Goal: Navigation & Orientation: Understand site structure

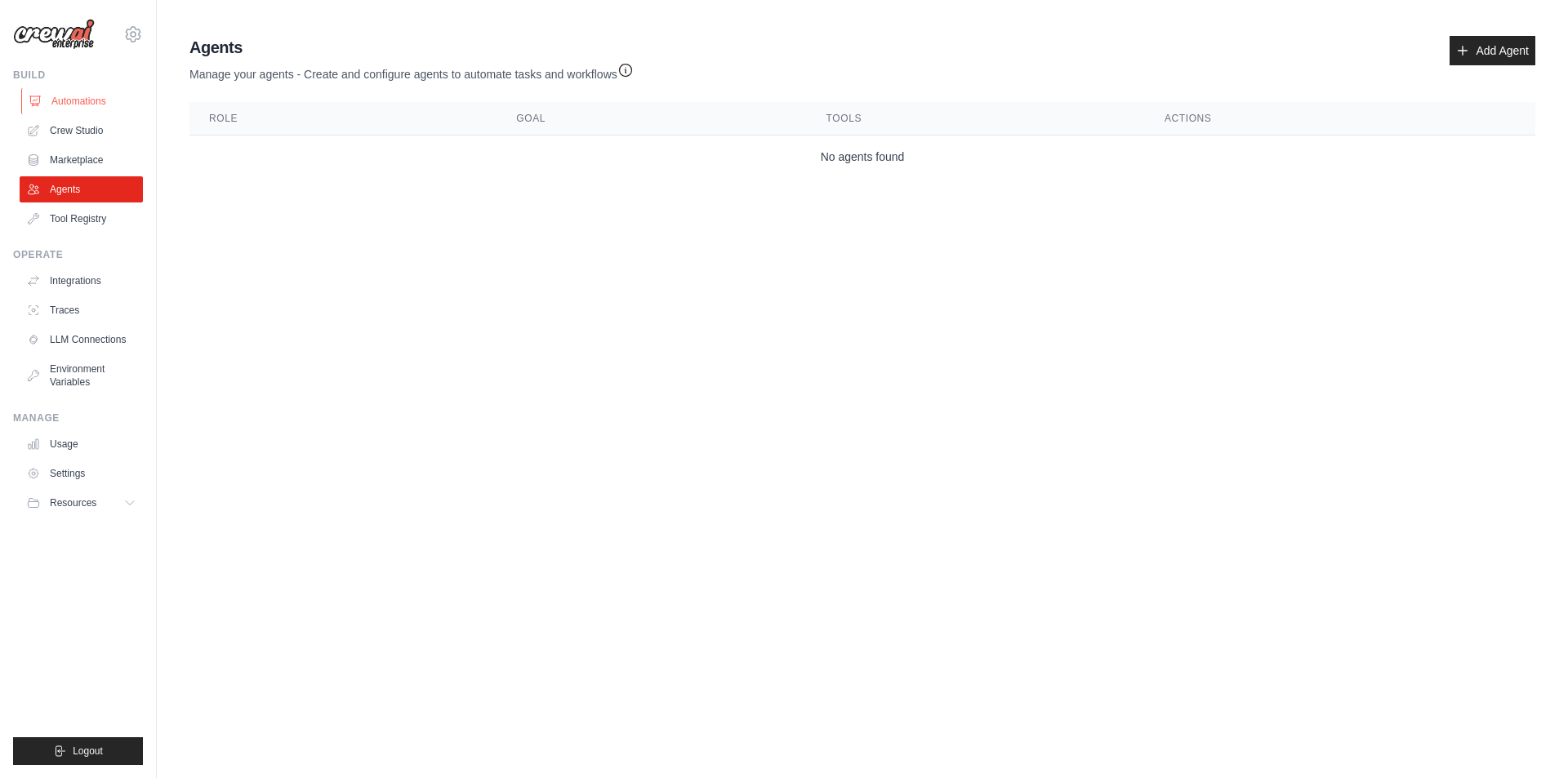
click at [89, 96] on link "Automations" at bounding box center [83, 101] width 124 height 26
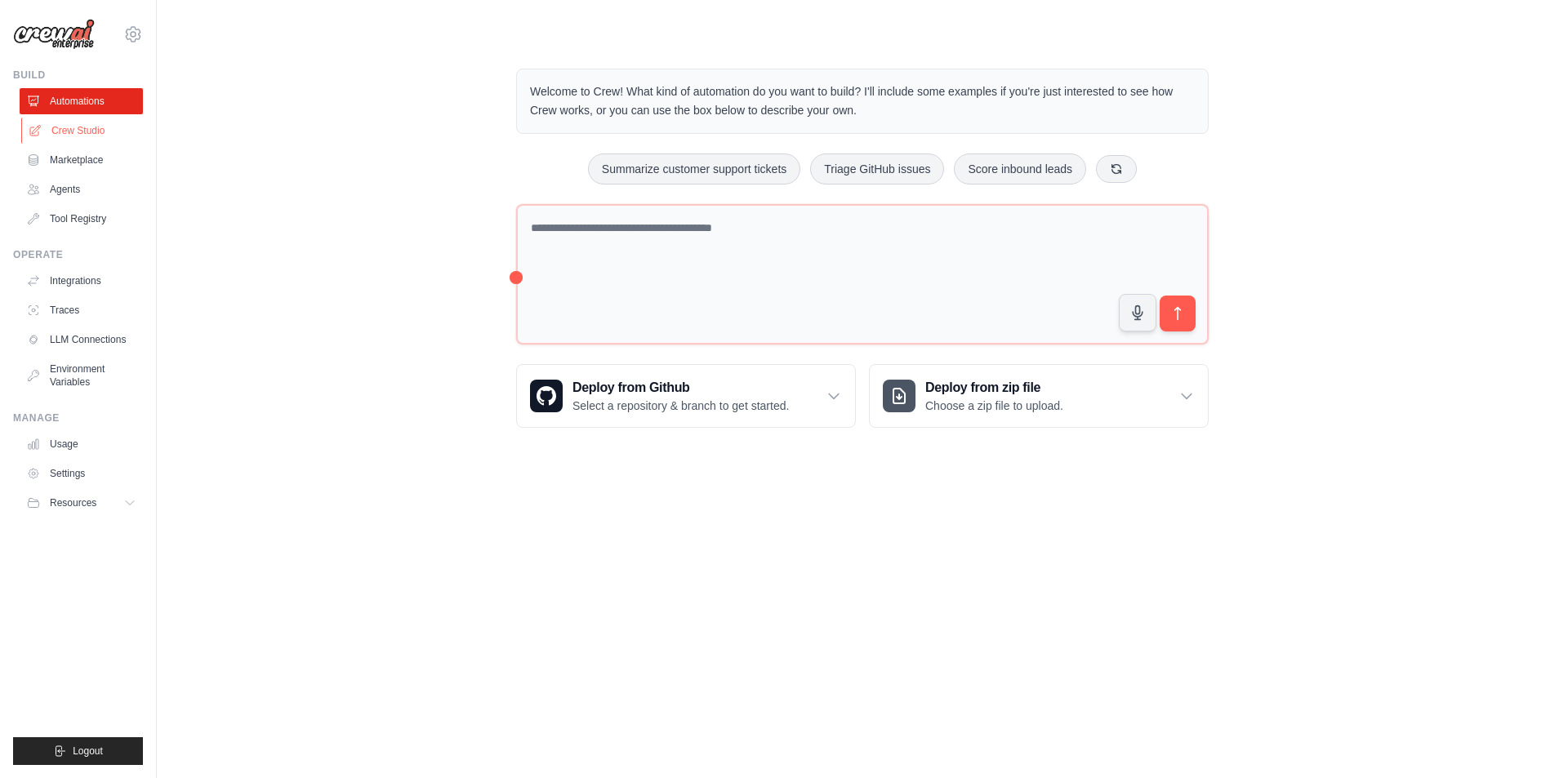
click at [72, 124] on link "Crew Studio" at bounding box center [83, 131] width 124 height 26
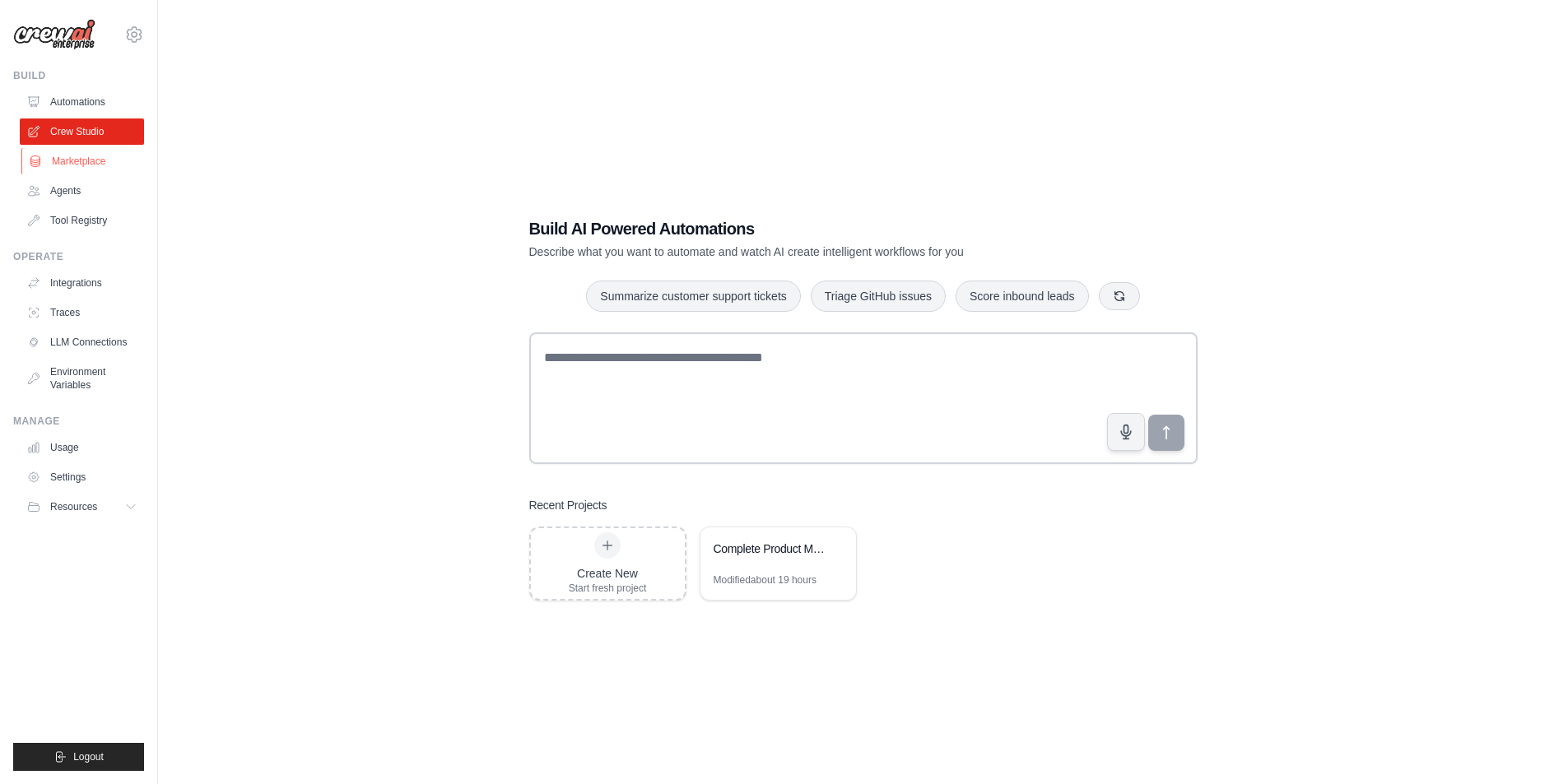
click at [67, 164] on link "Marketplace" at bounding box center [84, 162] width 125 height 27
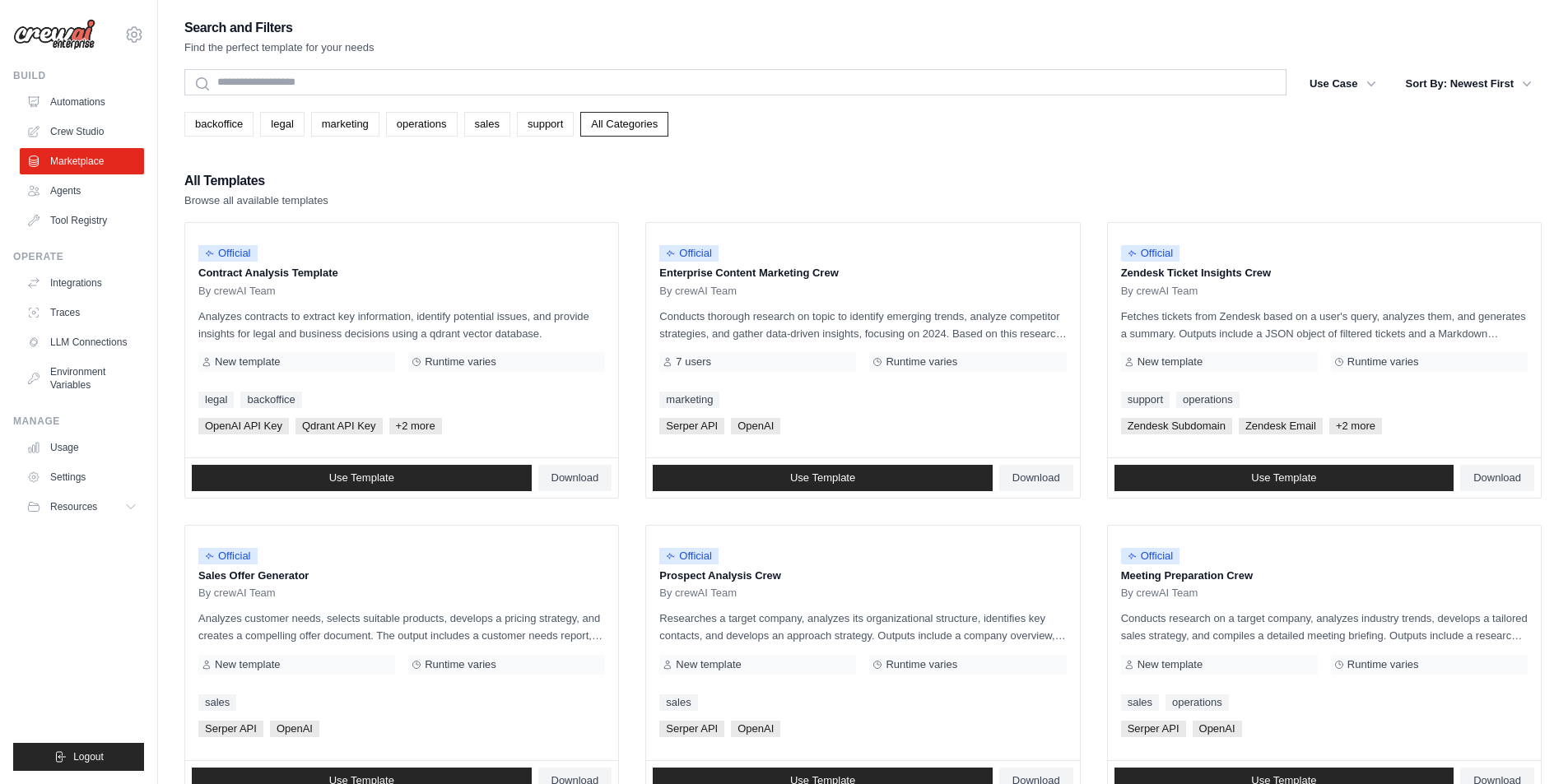
click at [69, 192] on link "Agents" at bounding box center [82, 191] width 125 height 27
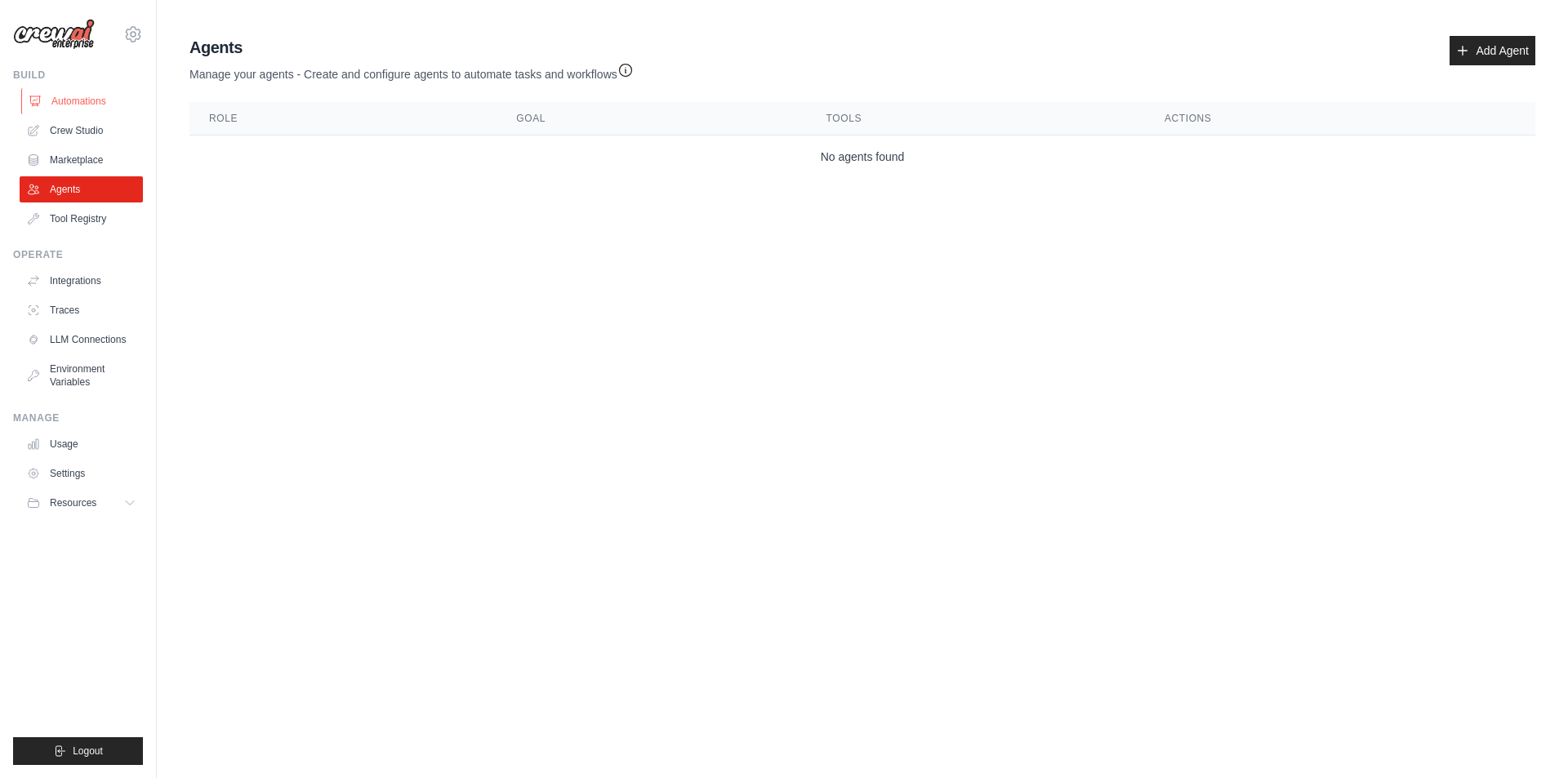
click at [65, 96] on link "Automations" at bounding box center [83, 101] width 124 height 26
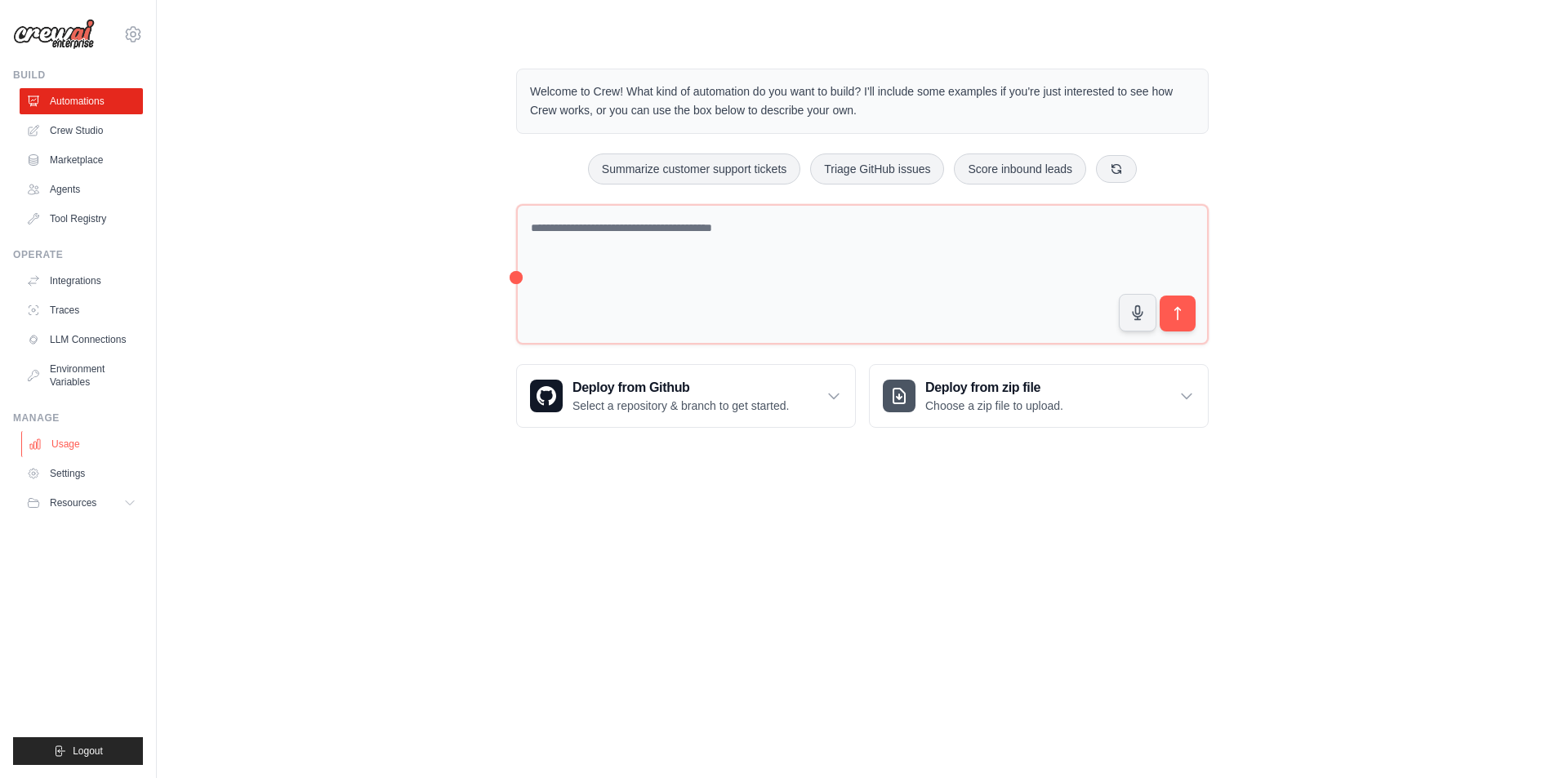
click at [93, 450] on link "Usage" at bounding box center [83, 445] width 124 height 26
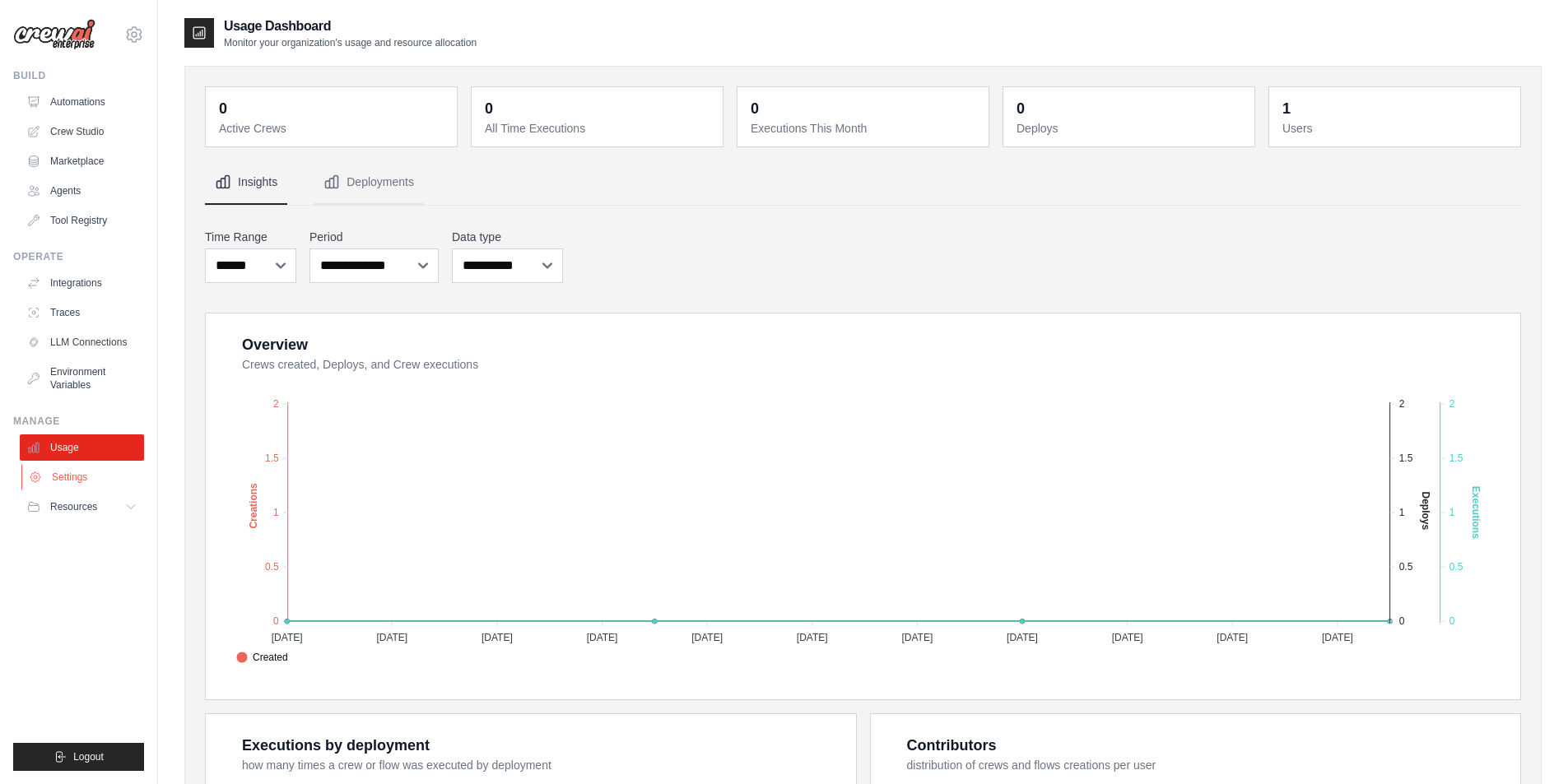
click at [63, 472] on link "Settings" at bounding box center [84, 477] width 125 height 27
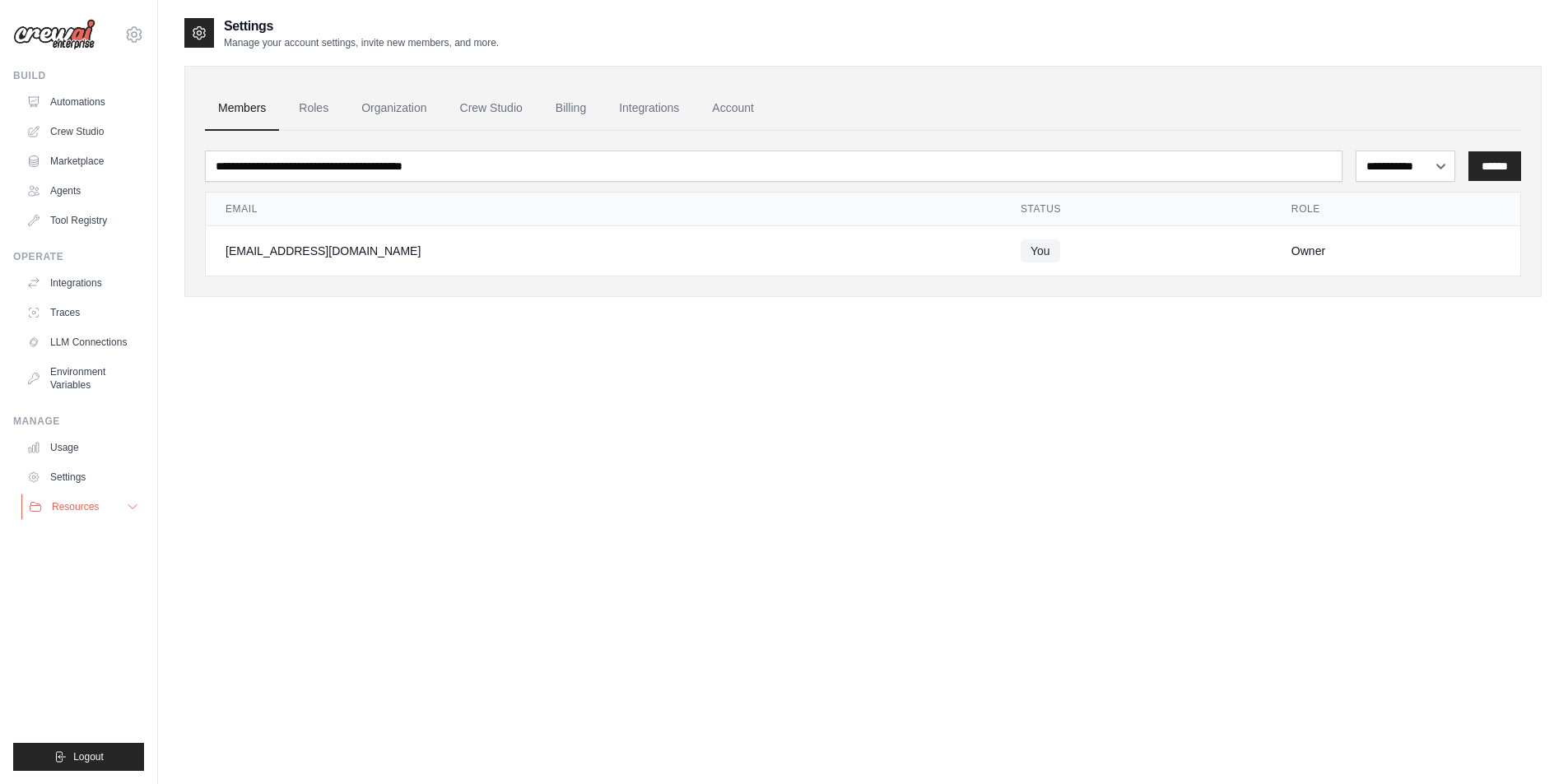
click at [68, 500] on span "Resources" at bounding box center [75, 507] width 47 height 13
click at [68, 553] on link "GitHub" at bounding box center [89, 561] width 115 height 23
click at [60, 90] on link "Automations" at bounding box center [84, 102] width 125 height 27
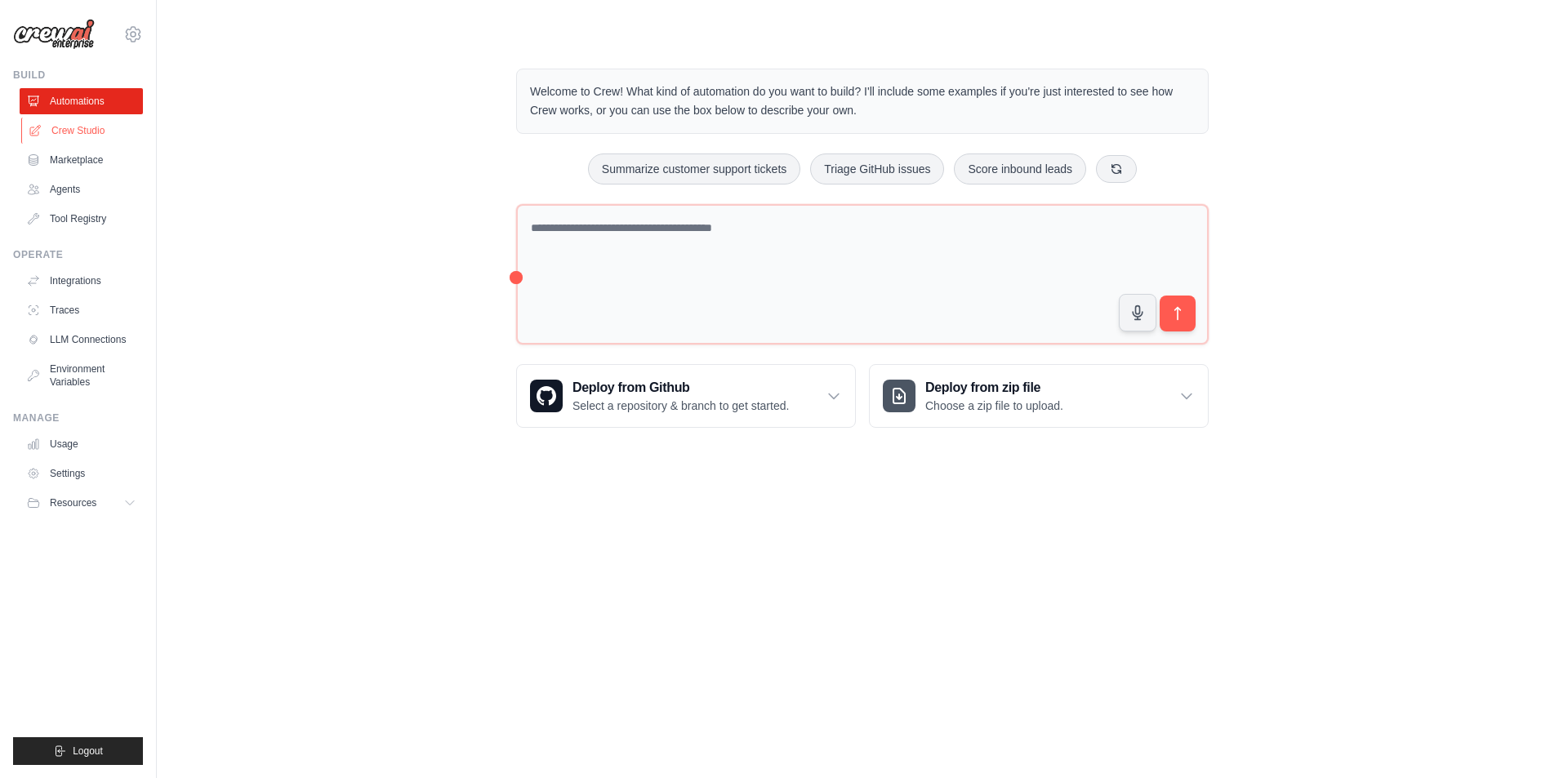
click at [79, 128] on link "Crew Studio" at bounding box center [83, 131] width 124 height 26
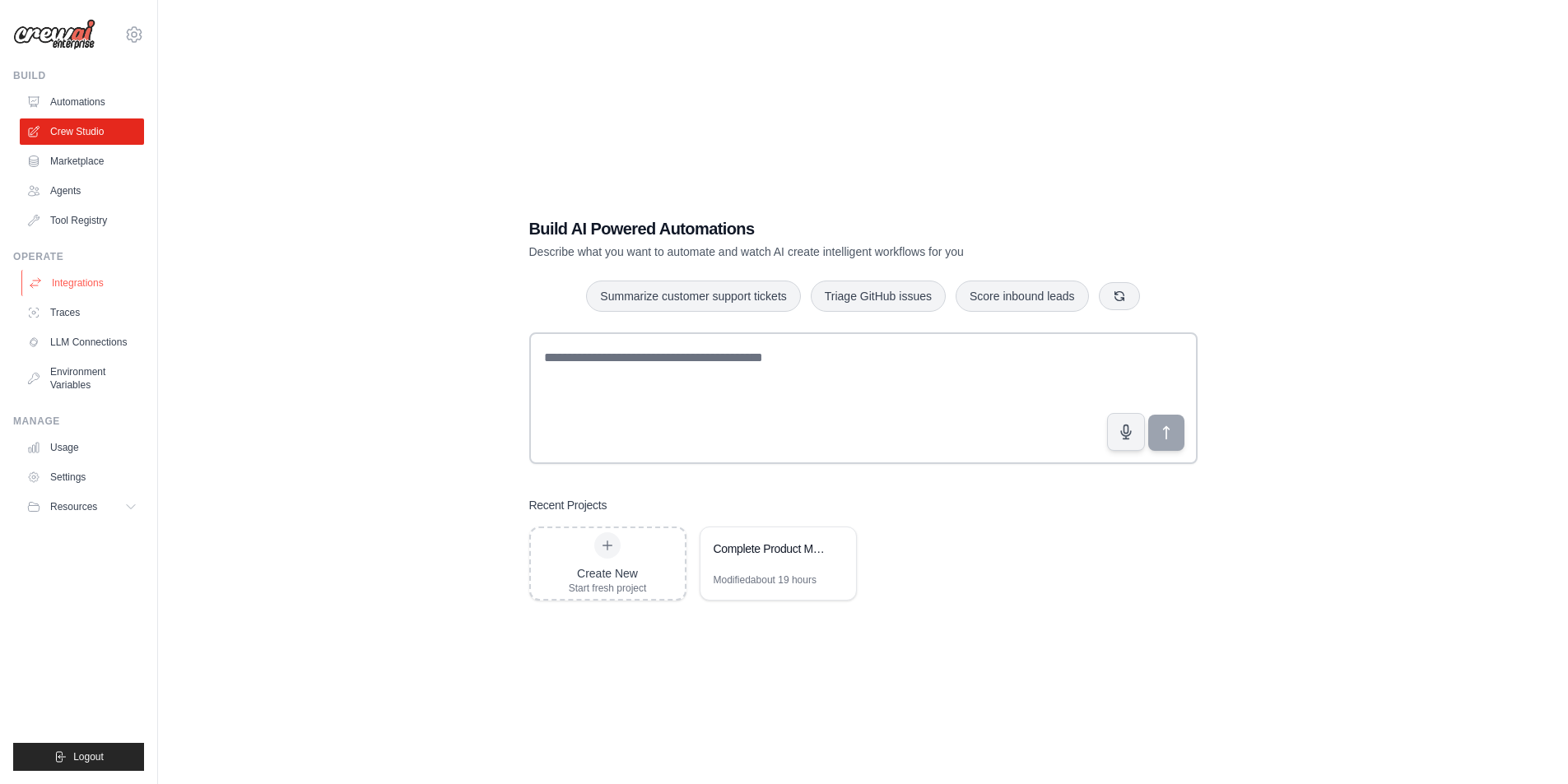
click at [60, 281] on link "Integrations" at bounding box center [84, 283] width 125 height 27
